Goal: Information Seeking & Learning: Learn about a topic

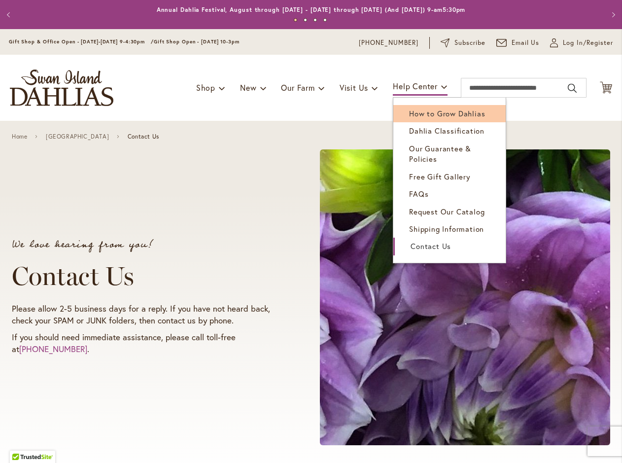
click at [424, 112] on span "How to Grow Dahlias" at bounding box center [447, 113] width 76 height 10
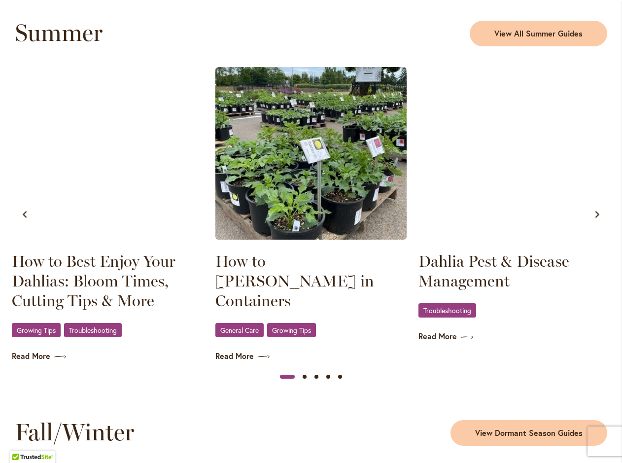
scroll to position [925, 0]
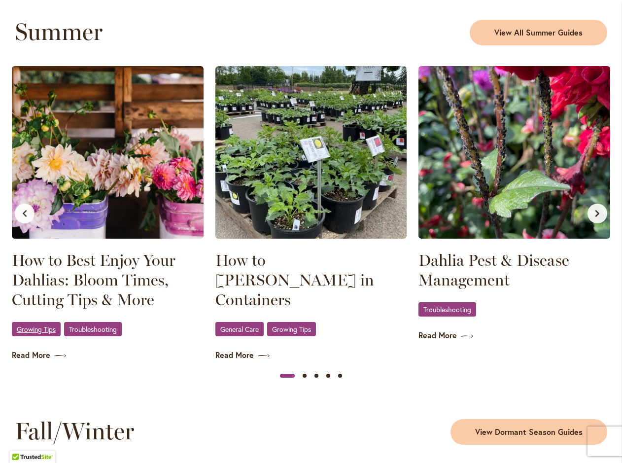
click at [42, 332] on span "Growing Tips" at bounding box center [36, 329] width 39 height 6
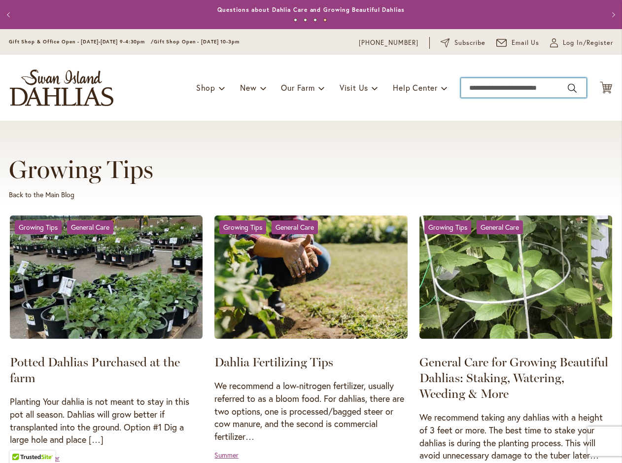
click at [557, 86] on input "Search" at bounding box center [524, 88] width 126 height 20
type input "**********"
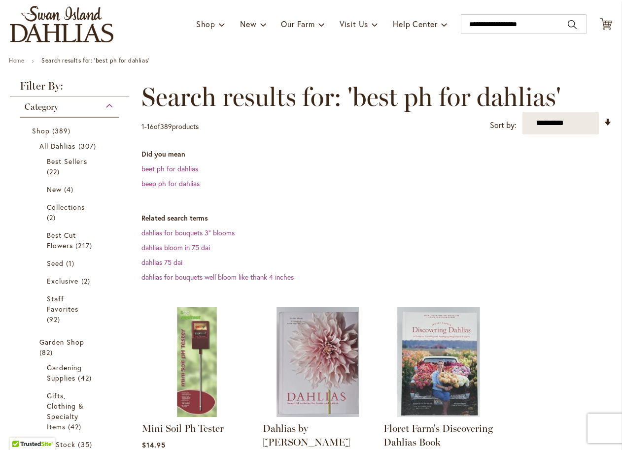
scroll to position [36, 0]
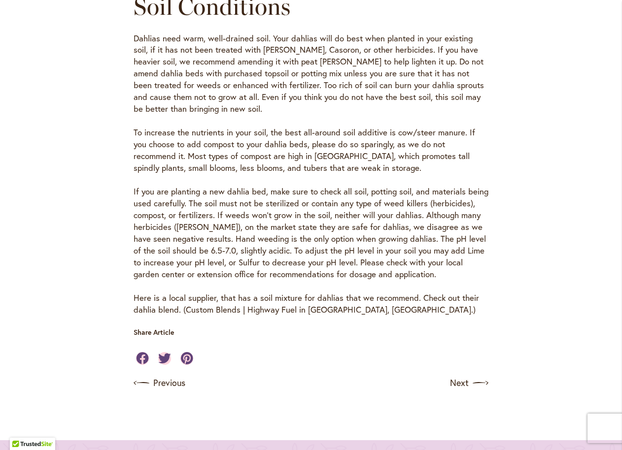
scroll to position [361, 0]
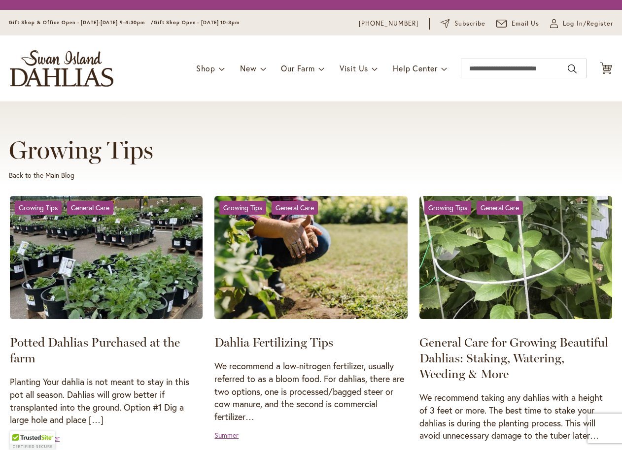
scroll to position [271, 0]
